Goal: Communication & Community: Answer question/provide support

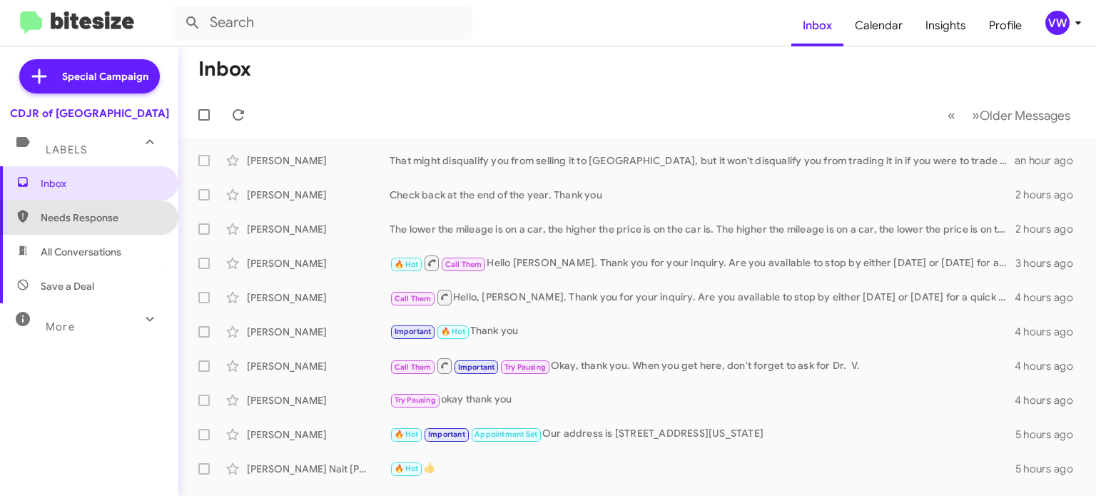
click at [63, 214] on span "Needs Response" at bounding box center [101, 217] width 121 height 14
type input "in:needs-response"
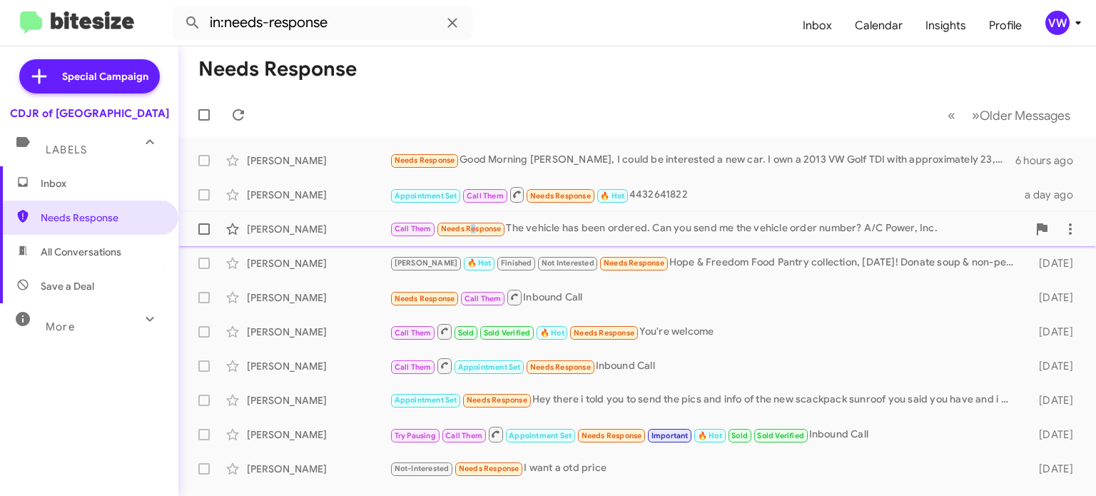
click at [469, 225] on span "Needs Response" at bounding box center [471, 228] width 61 height 9
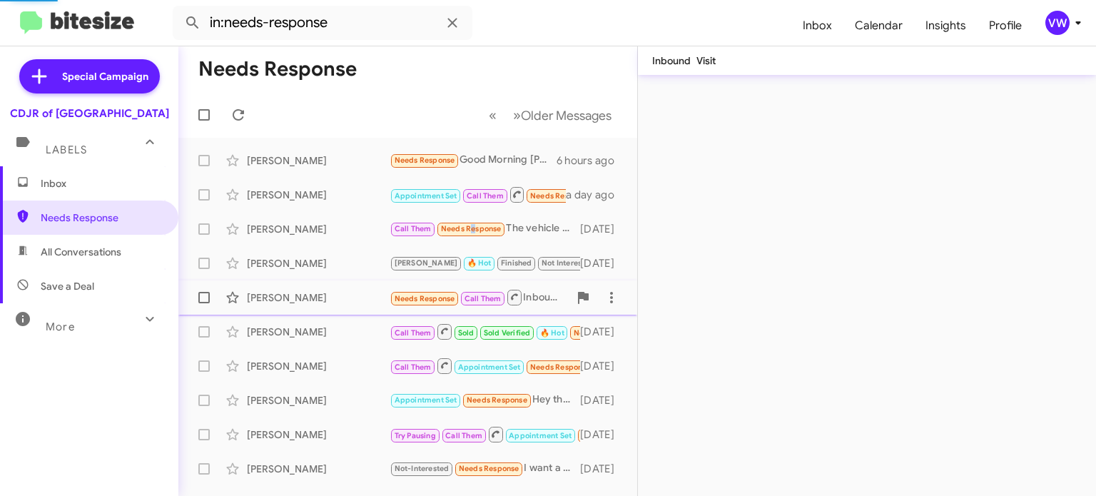
click at [435, 297] on span "Needs Response" at bounding box center [425, 298] width 61 height 9
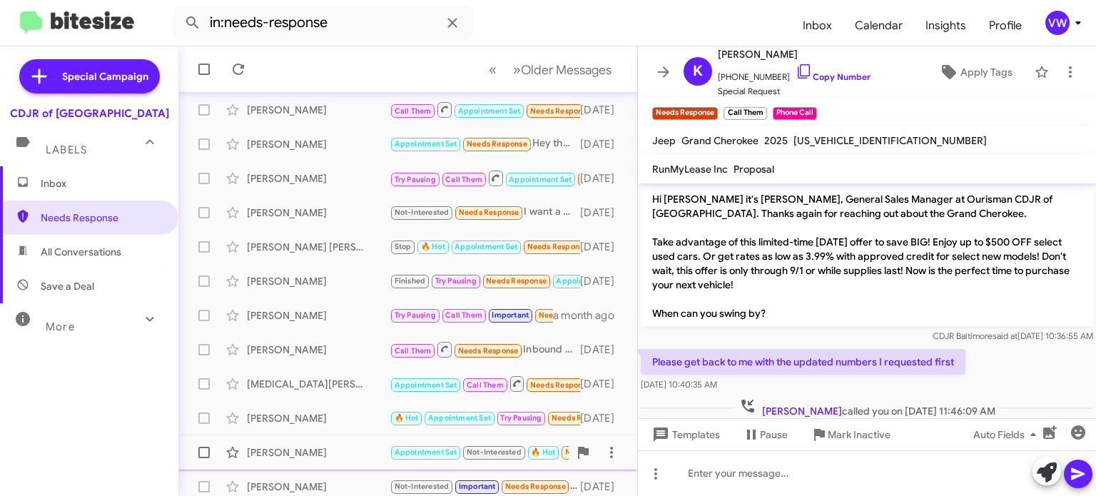
scroll to position [332, 0]
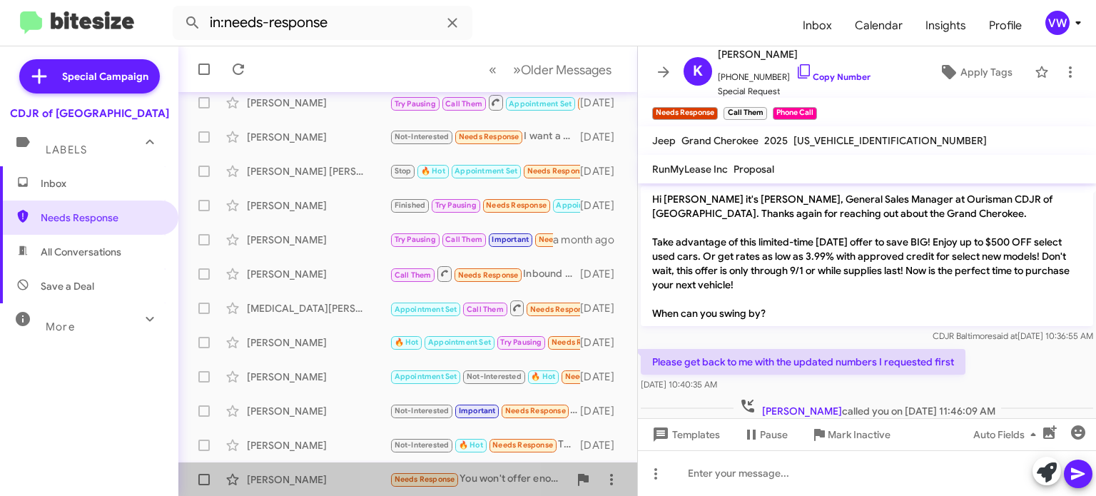
click at [440, 480] on span "Needs Response" at bounding box center [425, 478] width 61 height 9
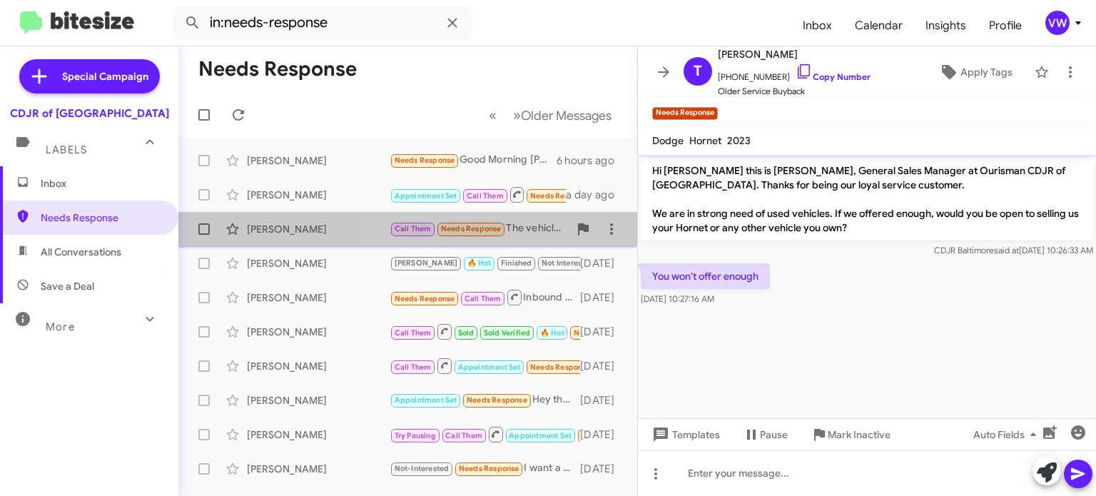
click at [485, 227] on span "Needs Response" at bounding box center [471, 228] width 61 height 9
